Goal: Task Accomplishment & Management: Manage account settings

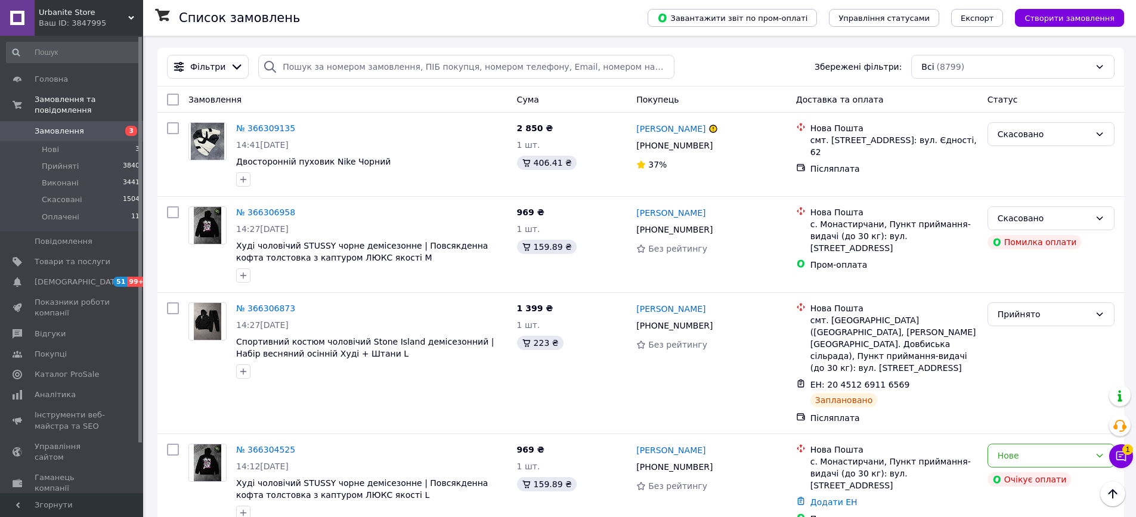
scroll to position [493, 0]
click at [1053, 449] on div "Нове" at bounding box center [1044, 455] width 92 height 13
click at [1015, 398] on li "Скасовано" at bounding box center [1051, 396] width 126 height 21
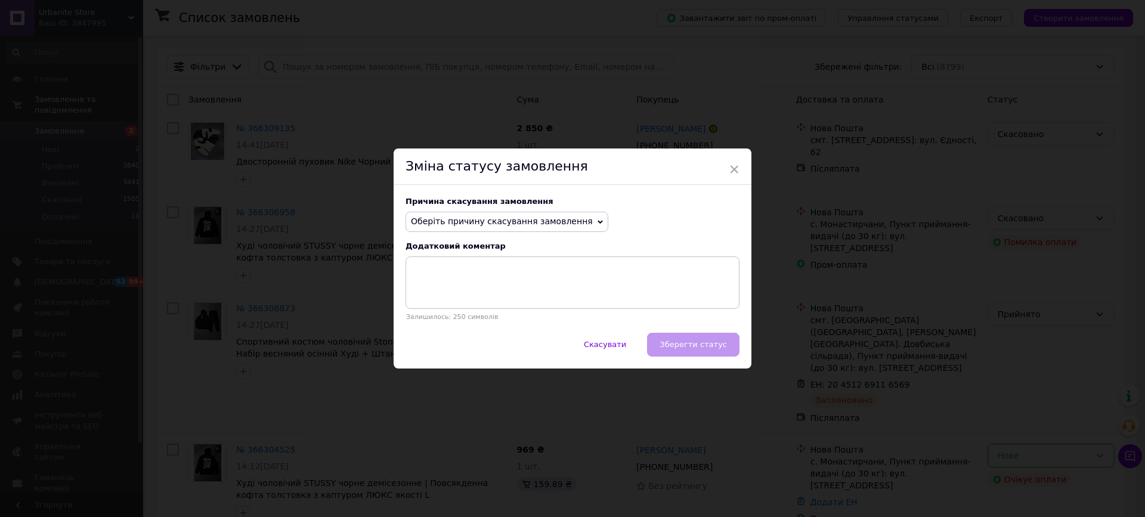
click at [473, 217] on span "Оберіть причину скасування замовлення" at bounding box center [502, 222] width 182 height 10
click at [496, 279] on li "Оплата не надійшла" at bounding box center [507, 278] width 202 height 17
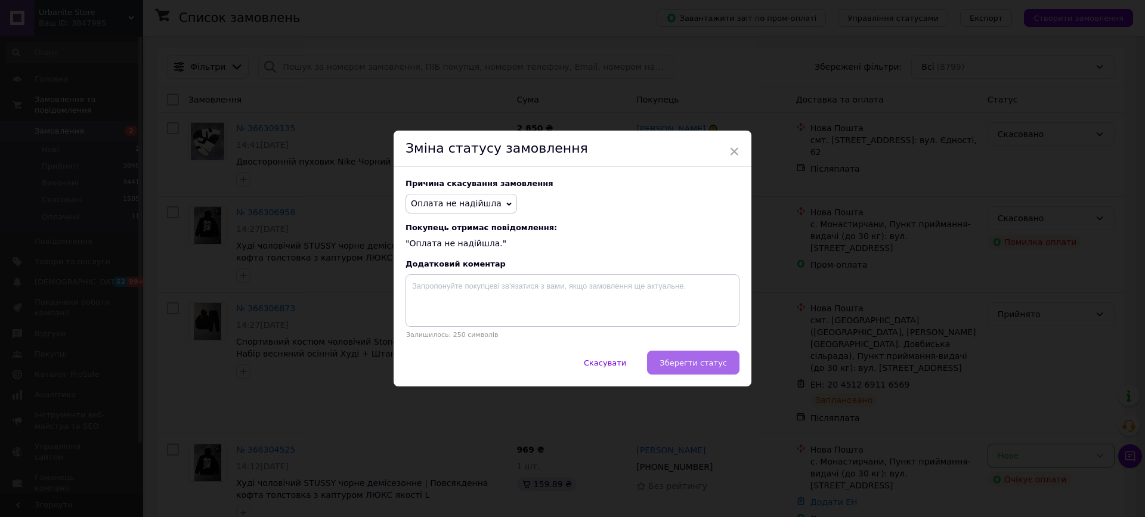
click at [701, 367] on span "Зберегти статус" at bounding box center [693, 362] width 67 height 9
